Goal: Information Seeking & Learning: Check status

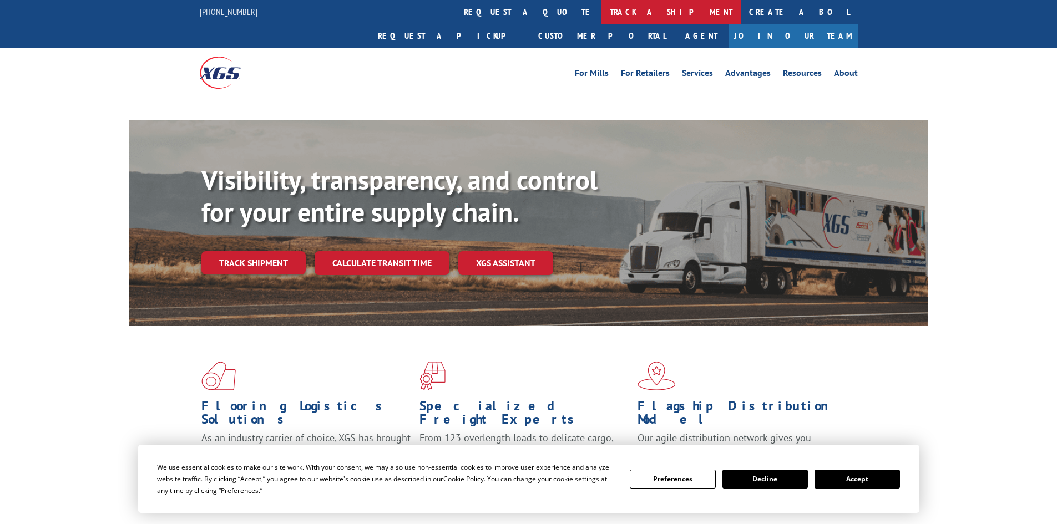
click at [601, 1] on link "track a shipment" at bounding box center [670, 12] width 139 height 24
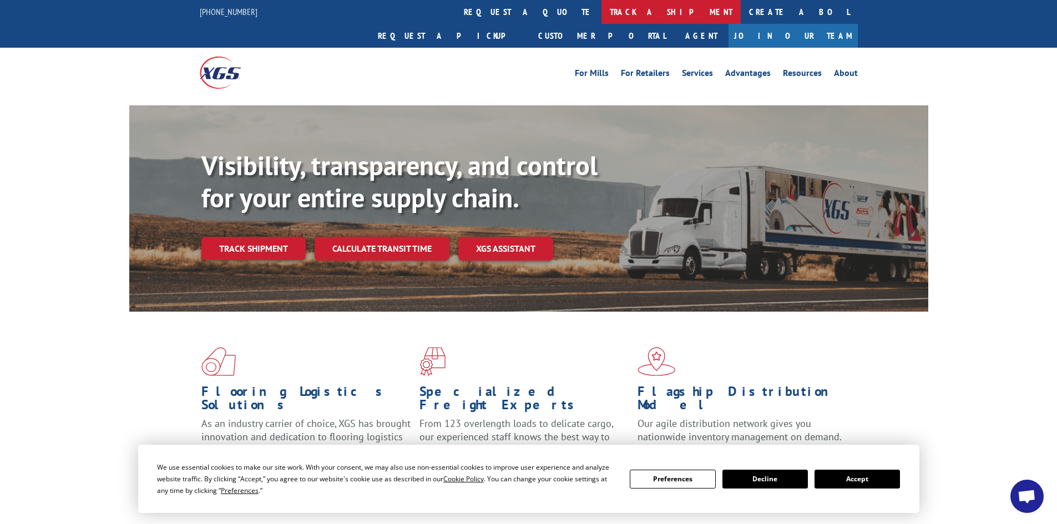
click at [601, 17] on link "track a shipment" at bounding box center [670, 12] width 139 height 24
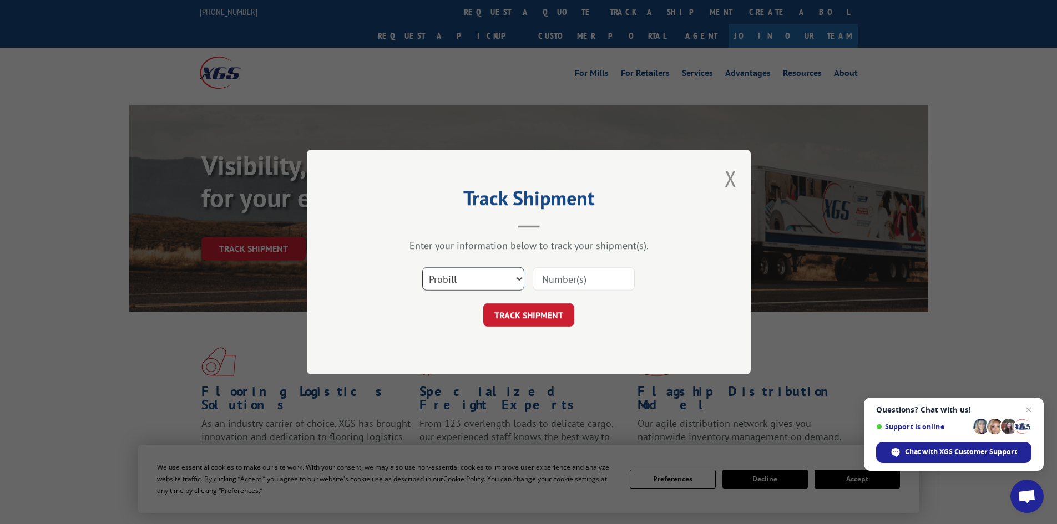
click at [481, 282] on select "Select category... Probill BOL PO" at bounding box center [473, 278] width 102 height 23
select select "bol"
click at [422, 267] on select "Select category... Probill BOL PO" at bounding box center [473, 278] width 102 height 23
click at [579, 282] on input at bounding box center [584, 278] width 102 height 23
paste input "5298586"
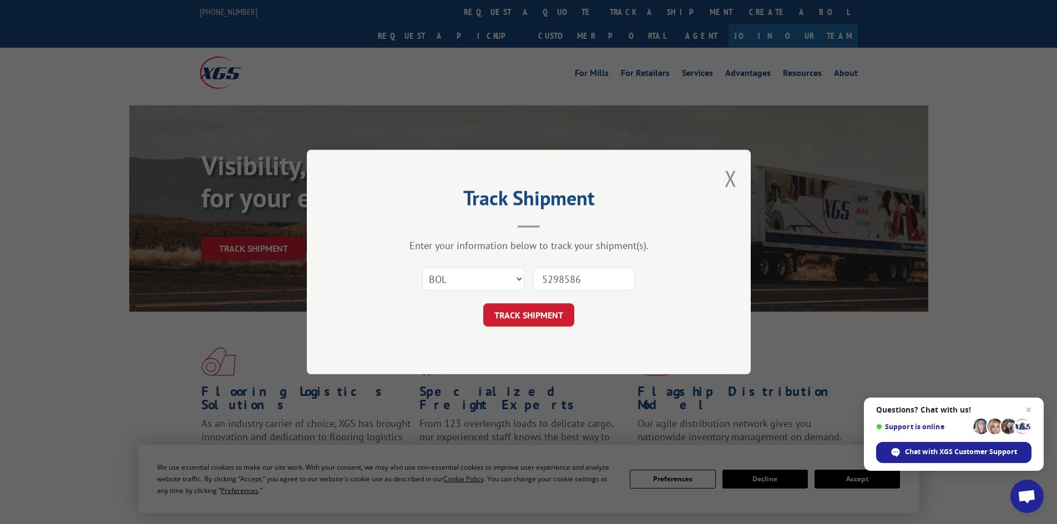
type input "5298586"
click at [483, 303] on button "TRACK SHIPMENT" at bounding box center [528, 314] width 91 height 23
